Goal: Find specific page/section: Find specific page/section

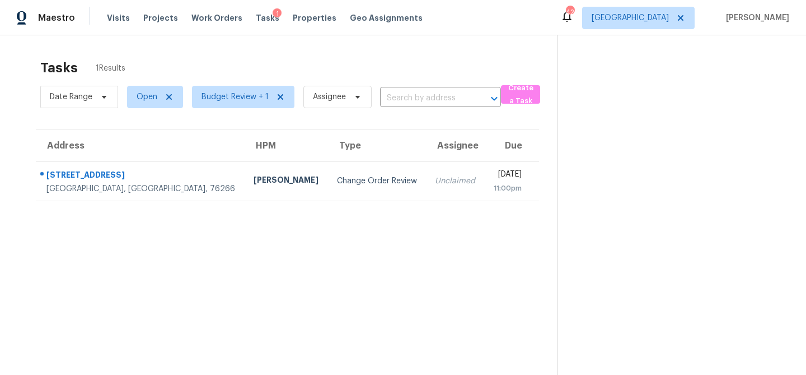
scroll to position [35, 0]
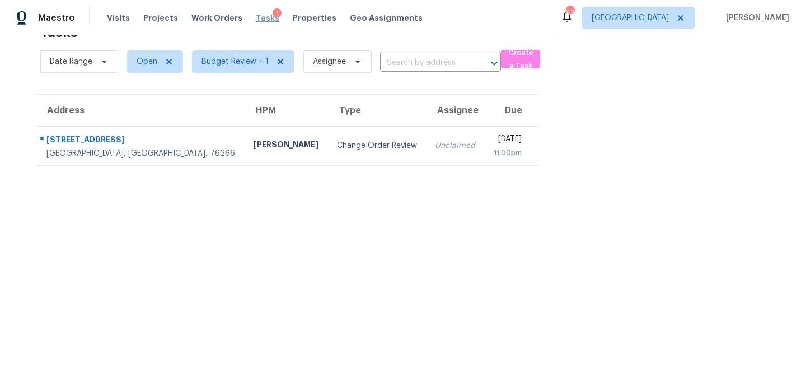
click at [256, 21] on span "Tasks" at bounding box center [268, 18] width 24 height 8
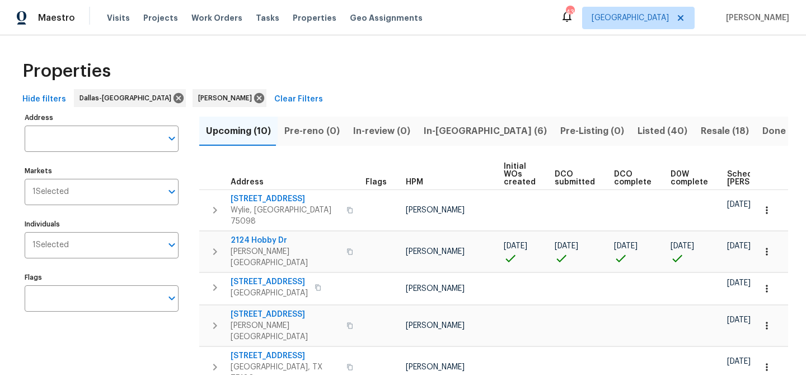
click at [436, 130] on span "In-reno (6)" at bounding box center [485, 131] width 123 height 16
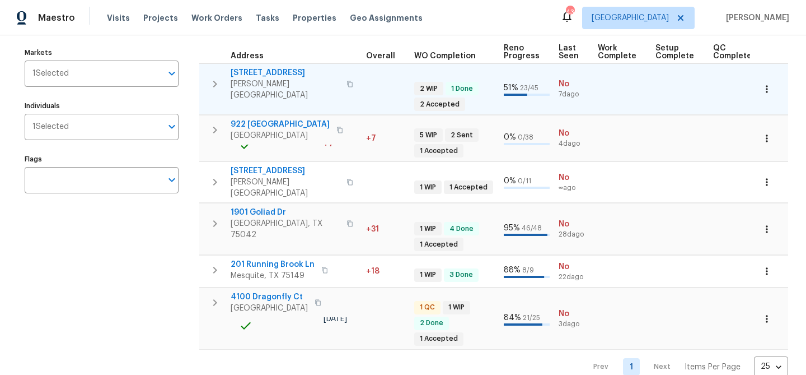
scroll to position [0, 364]
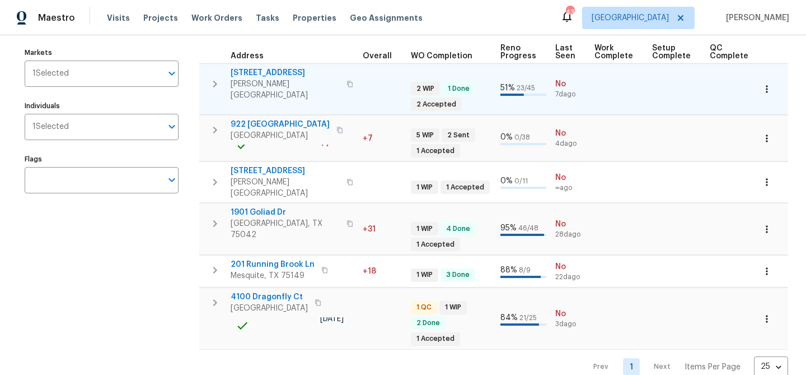
click at [297, 73] on span "309 Cherrywood Trl" at bounding box center [285, 72] width 109 height 11
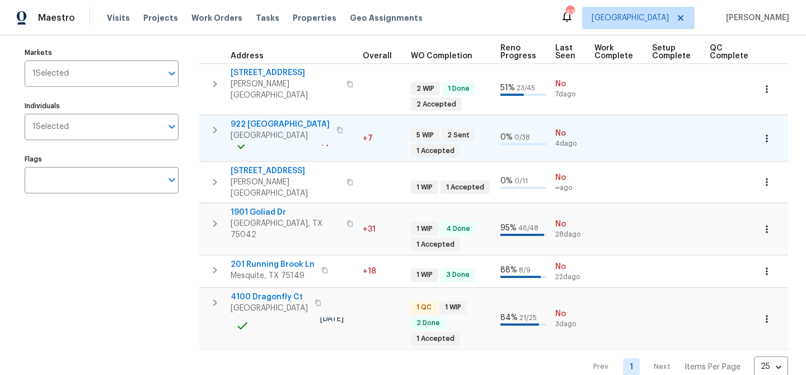
click at [253, 119] on span "922 Laguna Dr" at bounding box center [280, 124] width 99 height 11
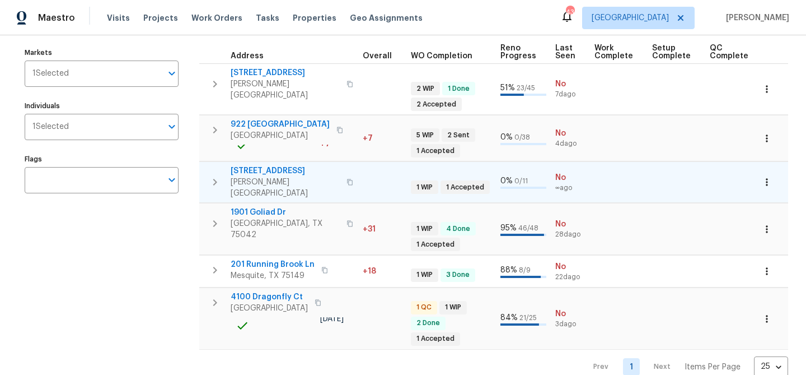
click at [275, 165] on span "9010 Bald Cypress St" at bounding box center [285, 170] width 109 height 11
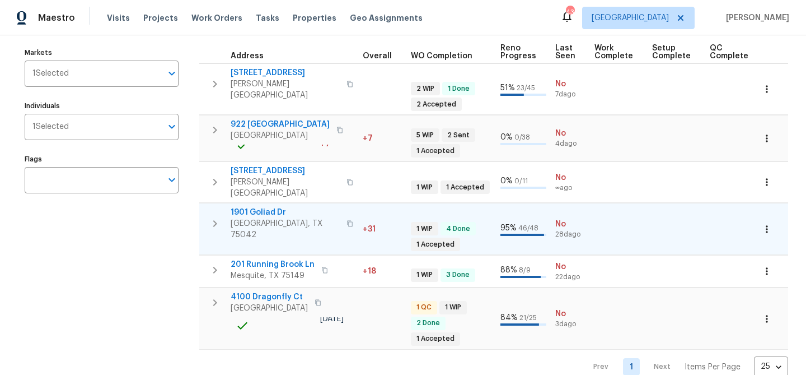
click at [259, 207] on span "1901 Goliad Dr" at bounding box center [285, 212] width 109 height 11
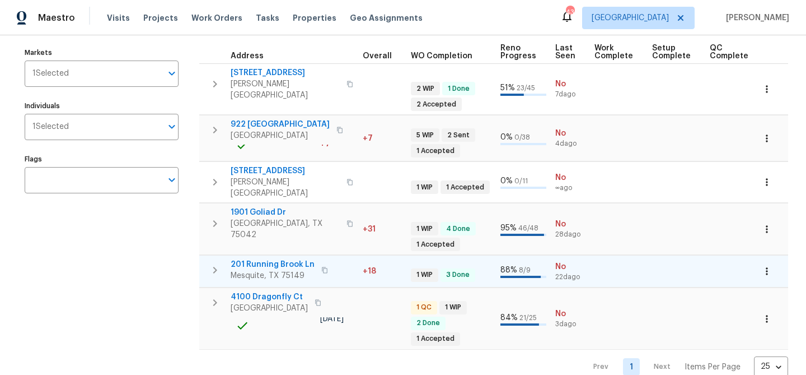
click at [283, 259] on span "201 Running Brook Ln" at bounding box center [273, 264] width 84 height 11
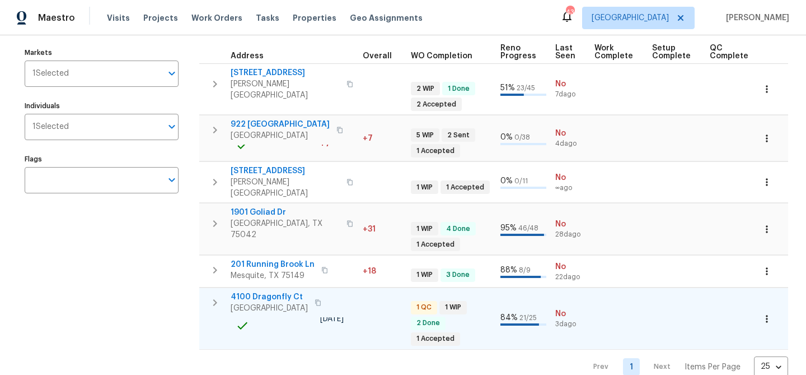
click at [279, 291] on span "4100 Dragonfly Ct" at bounding box center [269, 296] width 77 height 11
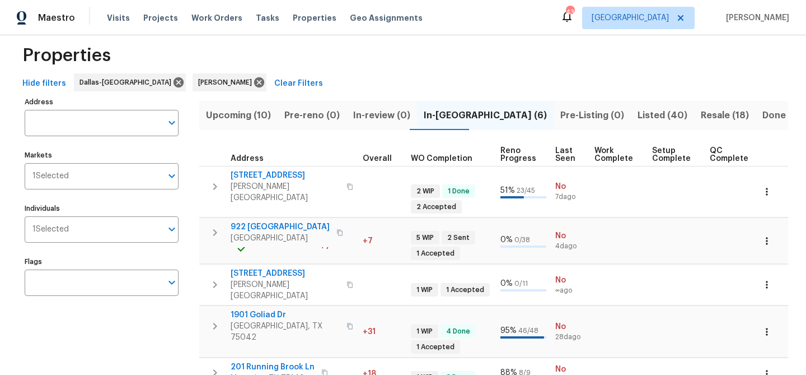
scroll to position [0, 0]
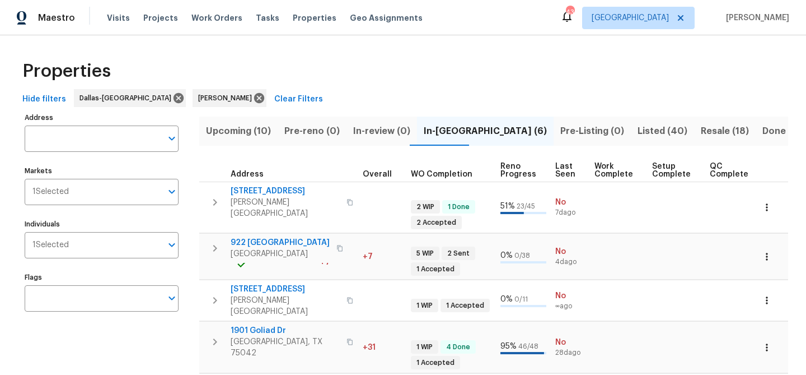
click at [236, 131] on span "Upcoming (10)" at bounding box center [238, 131] width 65 height 16
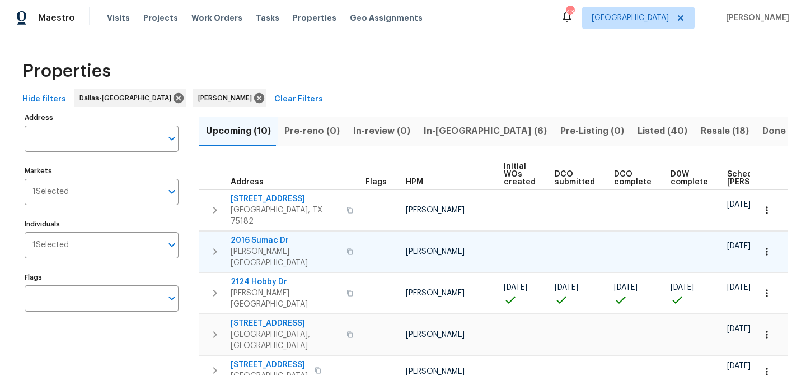
scroll to position [0, 123]
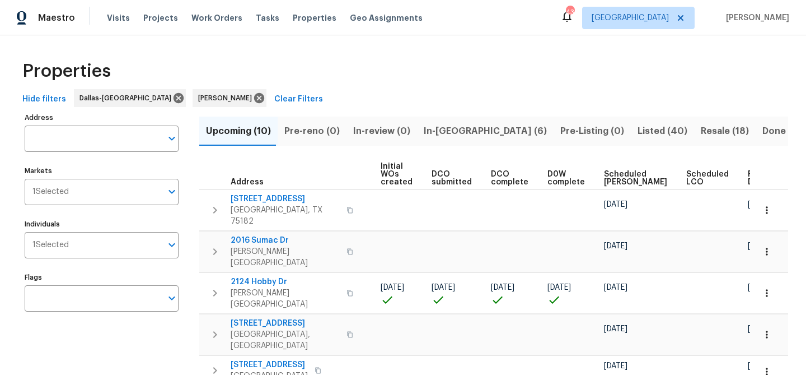
click at [779, 177] on button "button" at bounding box center [780, 177] width 3 height 3
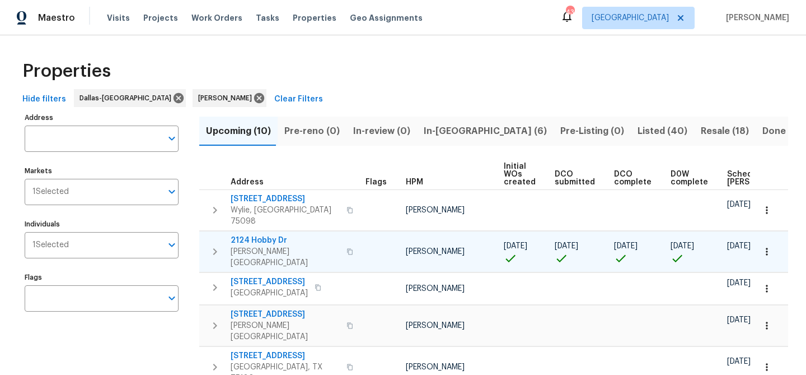
scroll to position [0, 136]
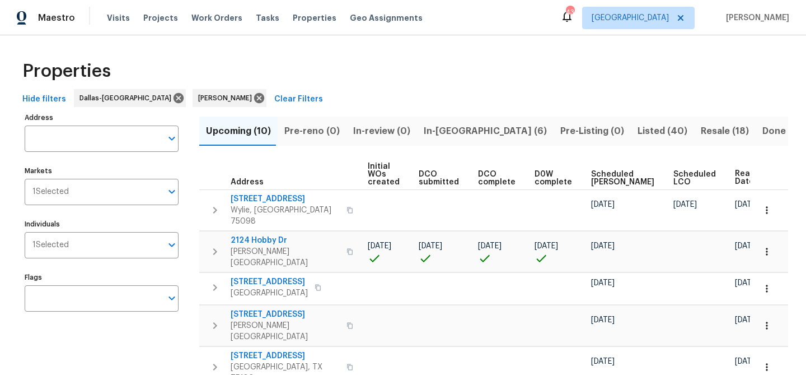
click at [430, 129] on span "In-reno (6)" at bounding box center [485, 131] width 123 height 16
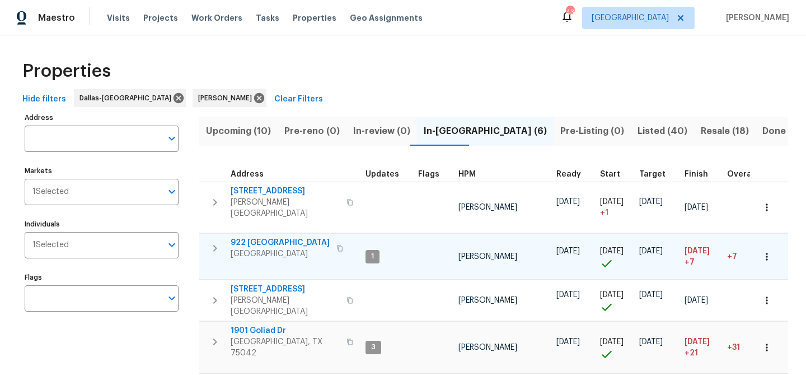
click at [263, 237] on span "922 Laguna Dr" at bounding box center [280, 242] width 99 height 11
click at [246, 130] on span "Upcoming (10)" at bounding box center [238, 131] width 65 height 16
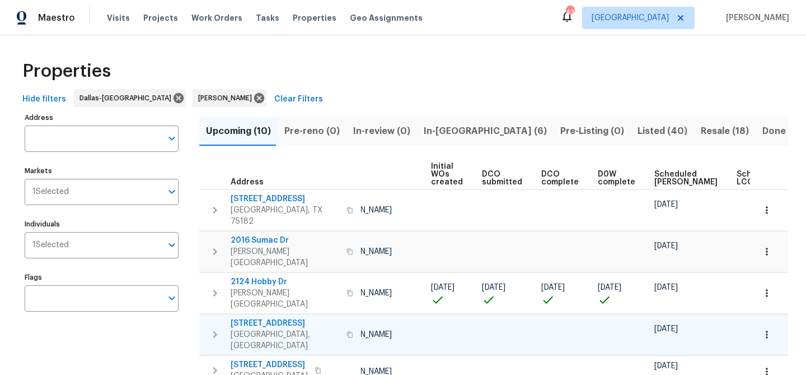
scroll to position [0, 123]
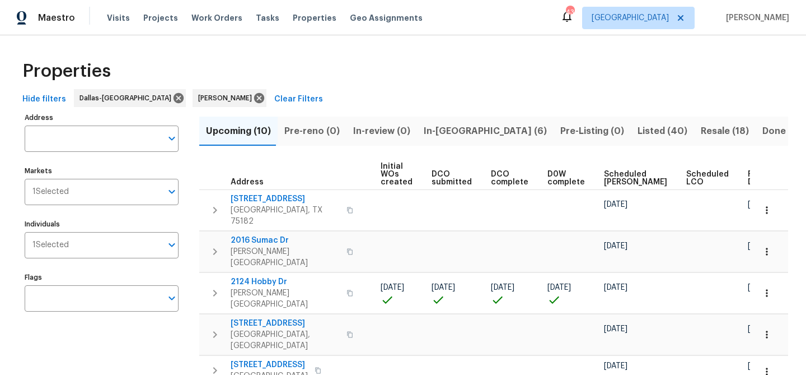
click at [779, 176] on button "button" at bounding box center [780, 177] width 3 height 3
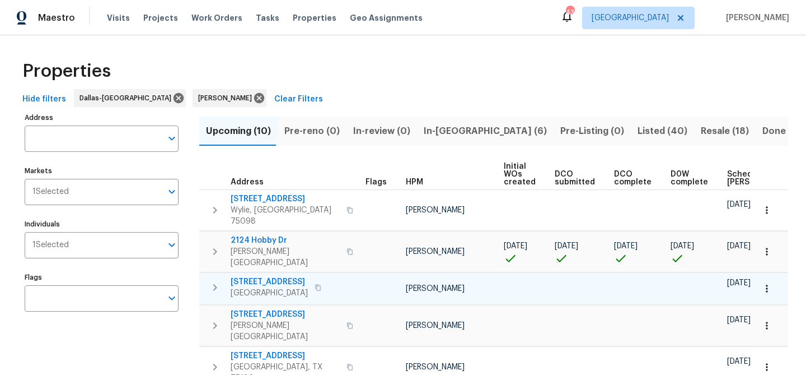
scroll to position [0, 136]
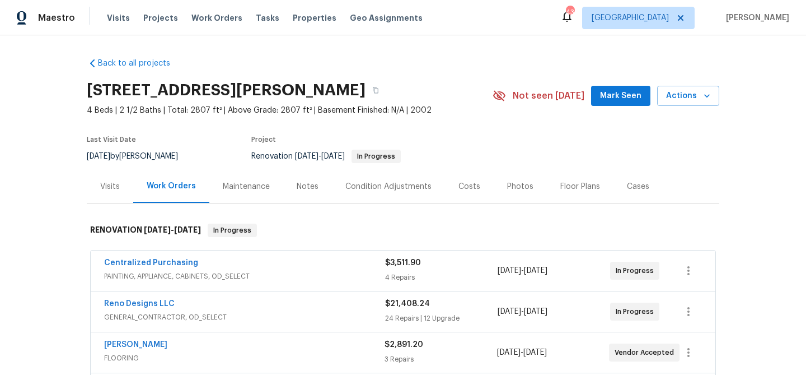
click at [308, 184] on div "Notes" at bounding box center [308, 186] width 22 height 11
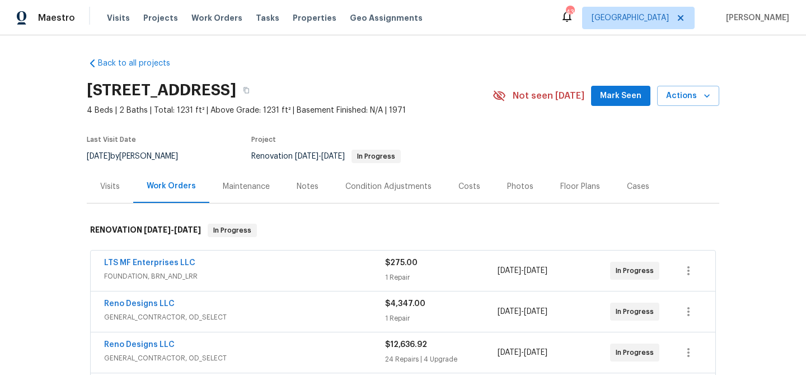
click at [302, 182] on div "Notes" at bounding box center [308, 186] width 22 height 11
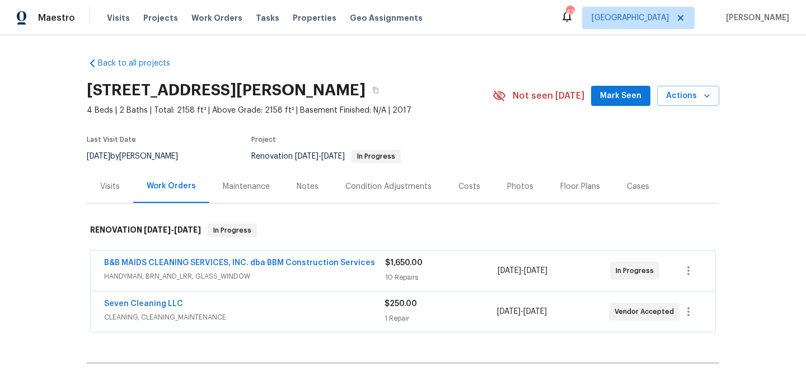
click at [299, 189] on div "Notes" at bounding box center [308, 186] width 22 height 11
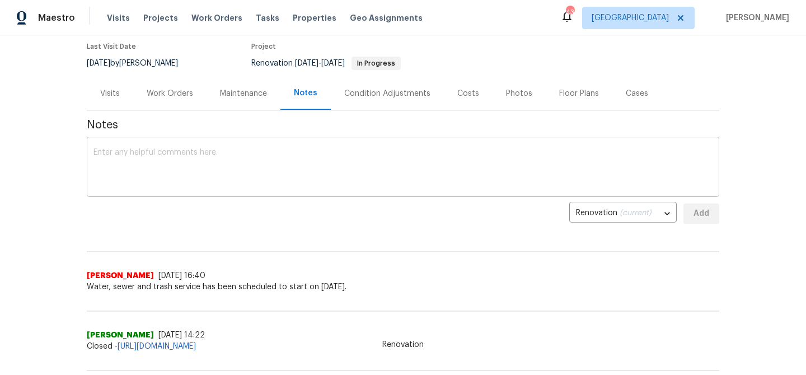
scroll to position [96, 0]
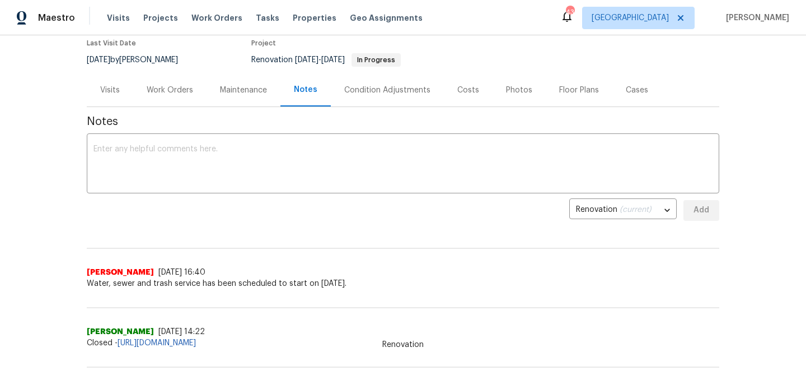
click at [175, 96] on div "Work Orders" at bounding box center [169, 89] width 73 height 33
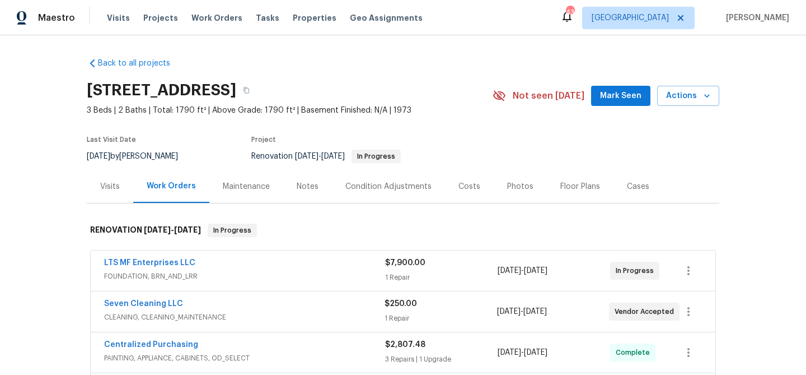
click at [302, 190] on div "Notes" at bounding box center [308, 186] width 22 height 11
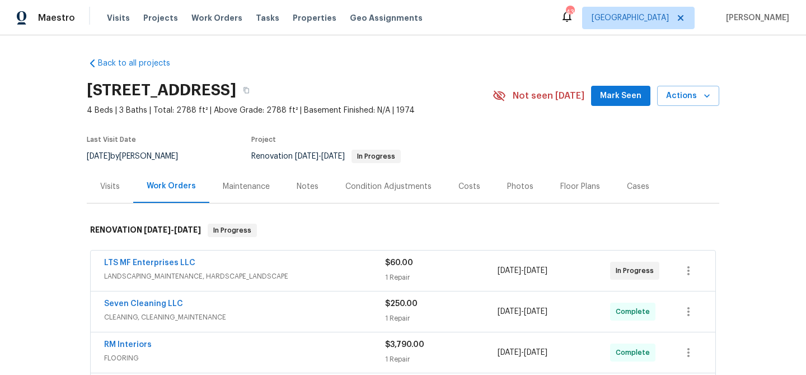
click at [313, 188] on div "Notes" at bounding box center [308, 186] width 22 height 11
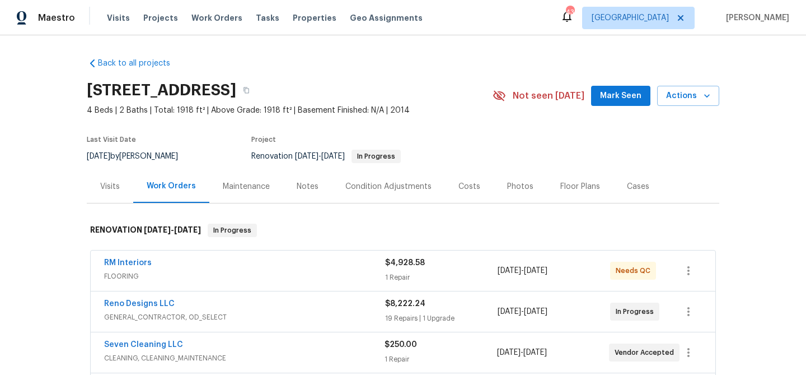
click at [307, 187] on div "Notes" at bounding box center [308, 186] width 22 height 11
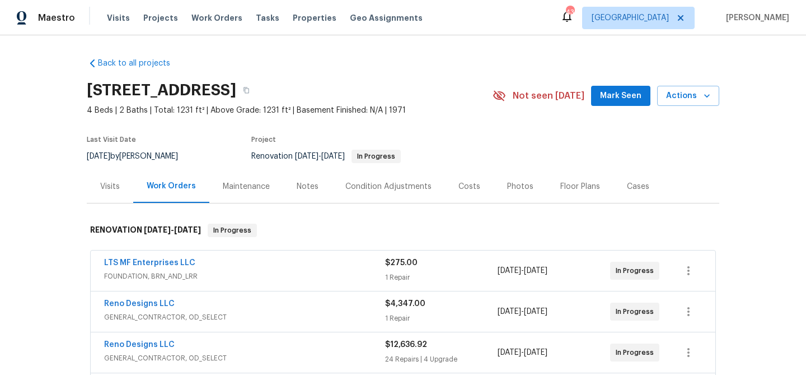
click at [303, 190] on div "Notes" at bounding box center [308, 186] width 22 height 11
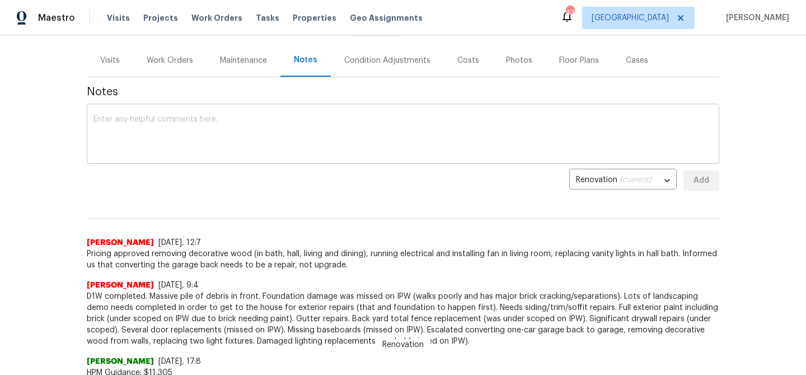
scroll to position [130, 0]
